Goal: Navigation & Orientation: Find specific page/section

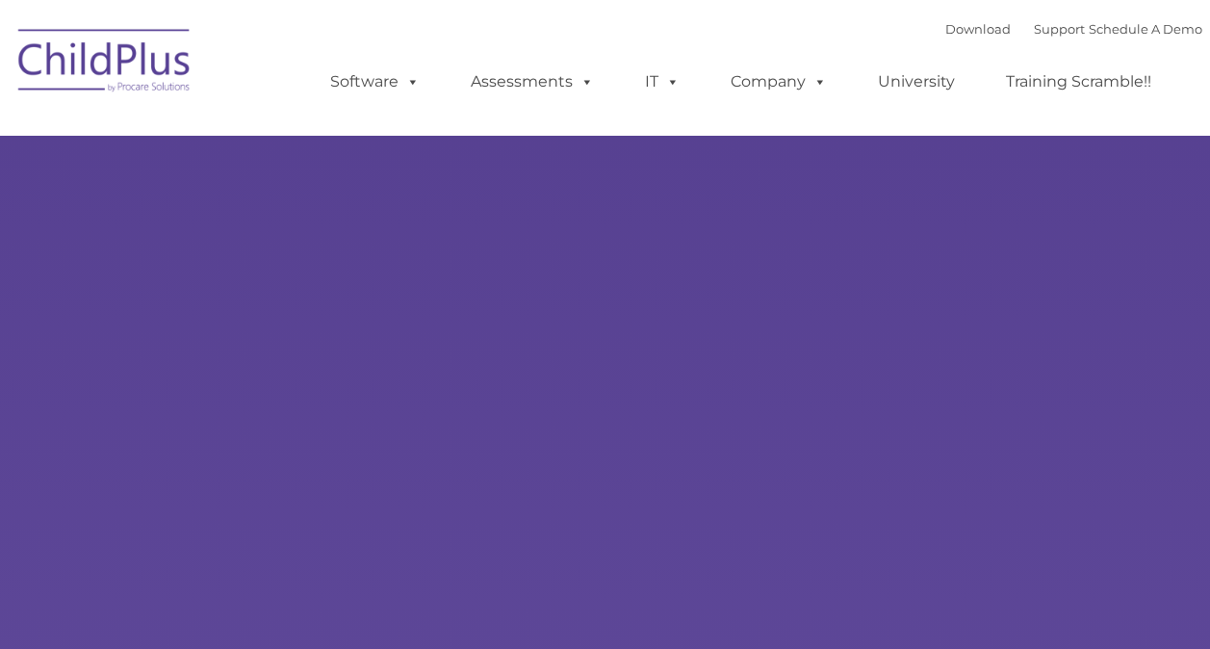
select select "MEDIUM"
type input ""
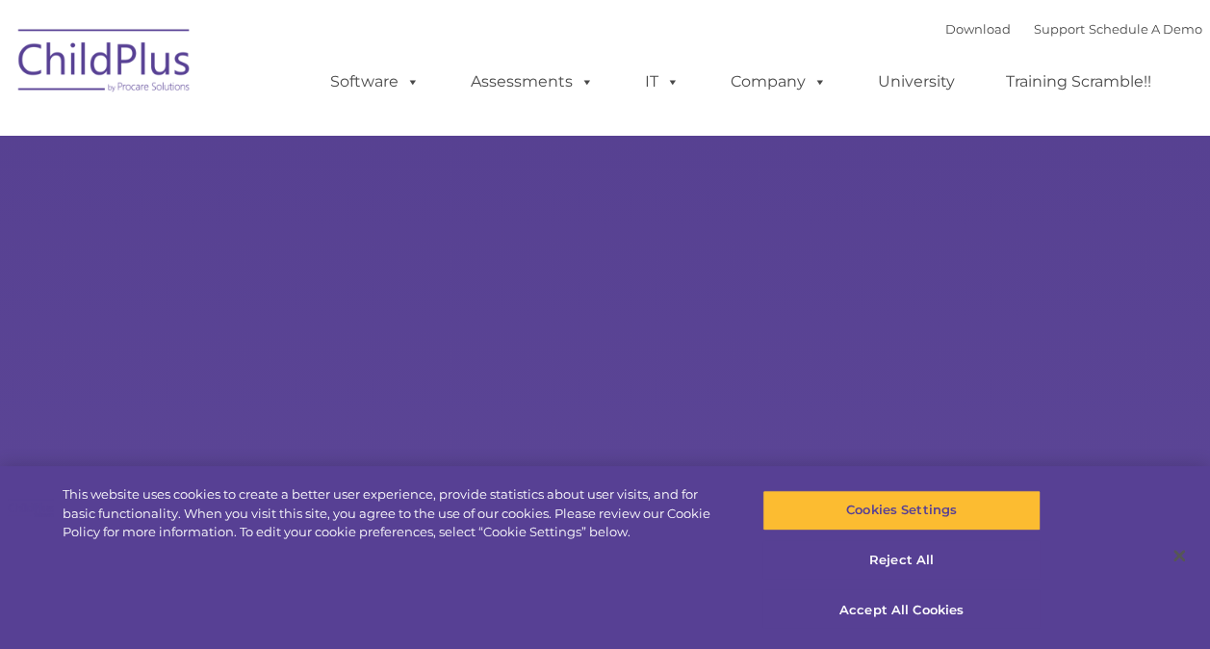
select select "MEDIUM"
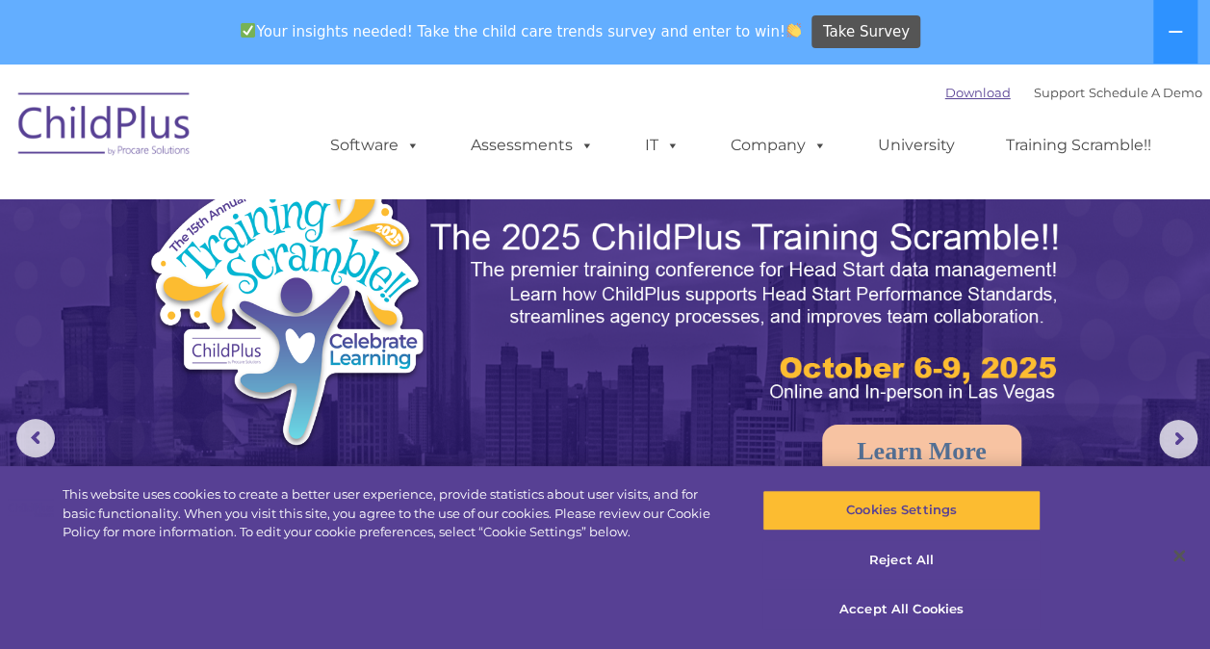
click at [945, 96] on link "Download" at bounding box center [977, 92] width 65 height 15
